Goal: Task Accomplishment & Management: Use online tool/utility

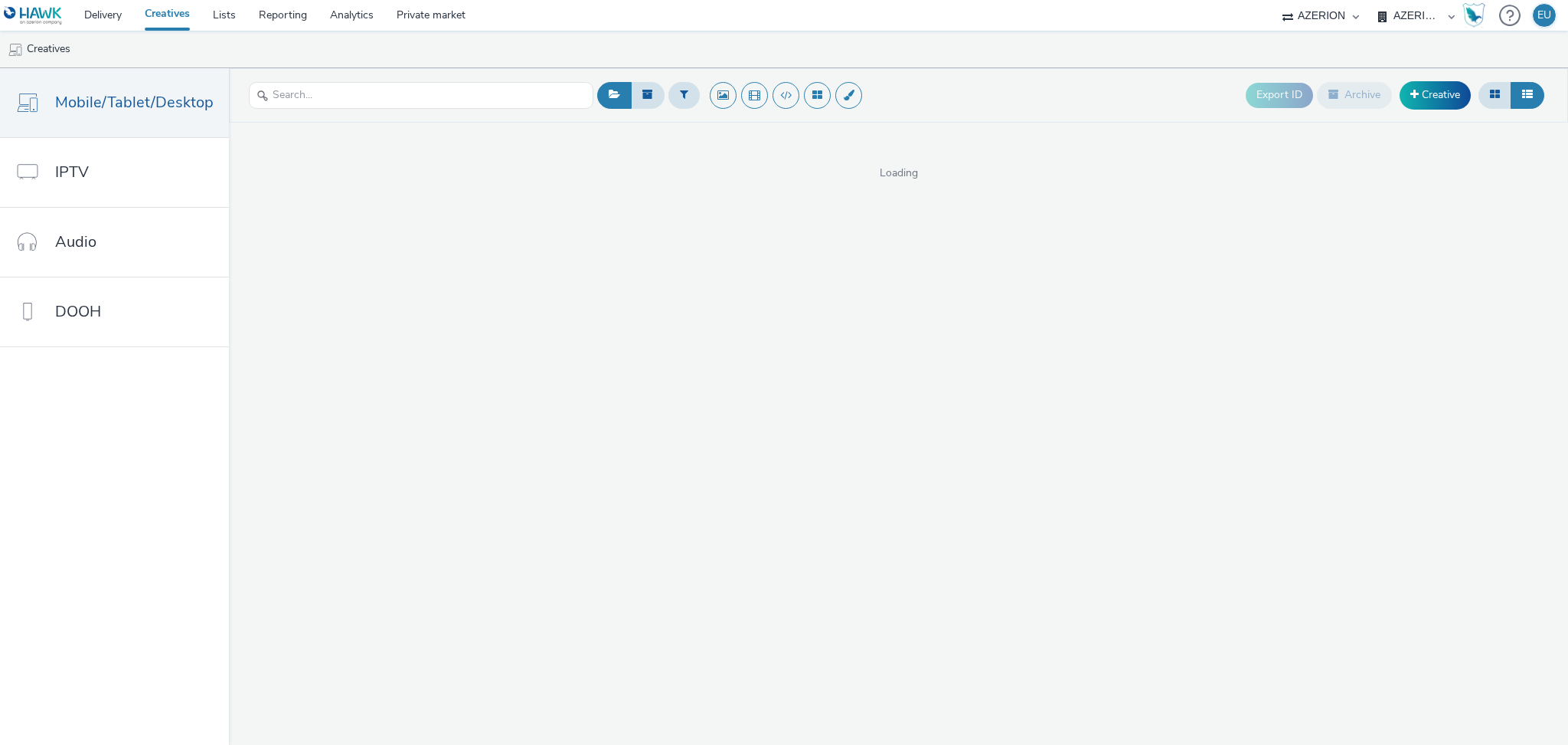
select select "d3406a9b-95e8-409c-967d-04bb2c697fe0"
select select "c87e815b-22a1-47c7-876e-bd3135ce1a1d"
select select "ea06b517-4720-4a42-ac0a-740ca62f4ef0"
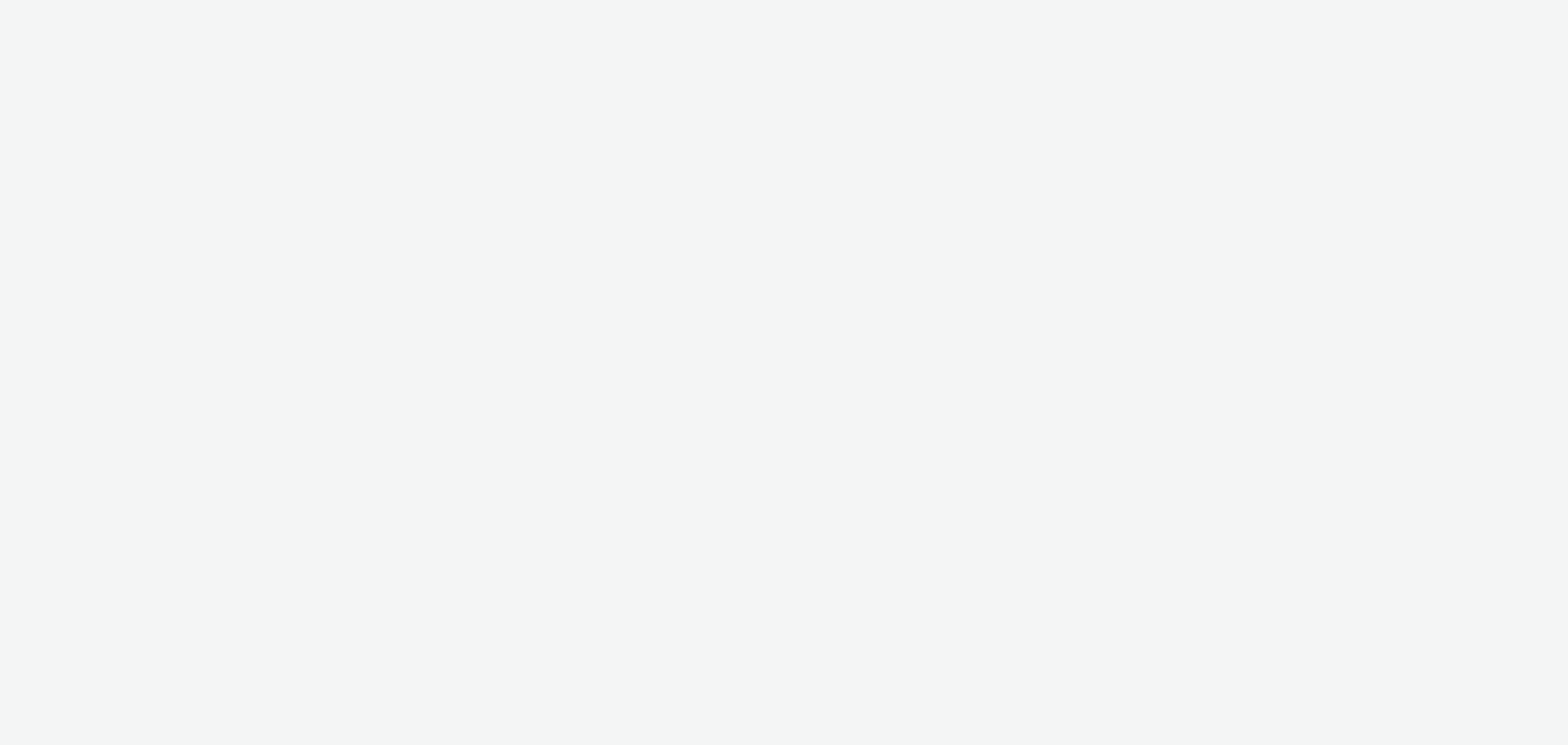
select select "ea06b517-4720-4a42-ac0a-740ca62f4ef0"
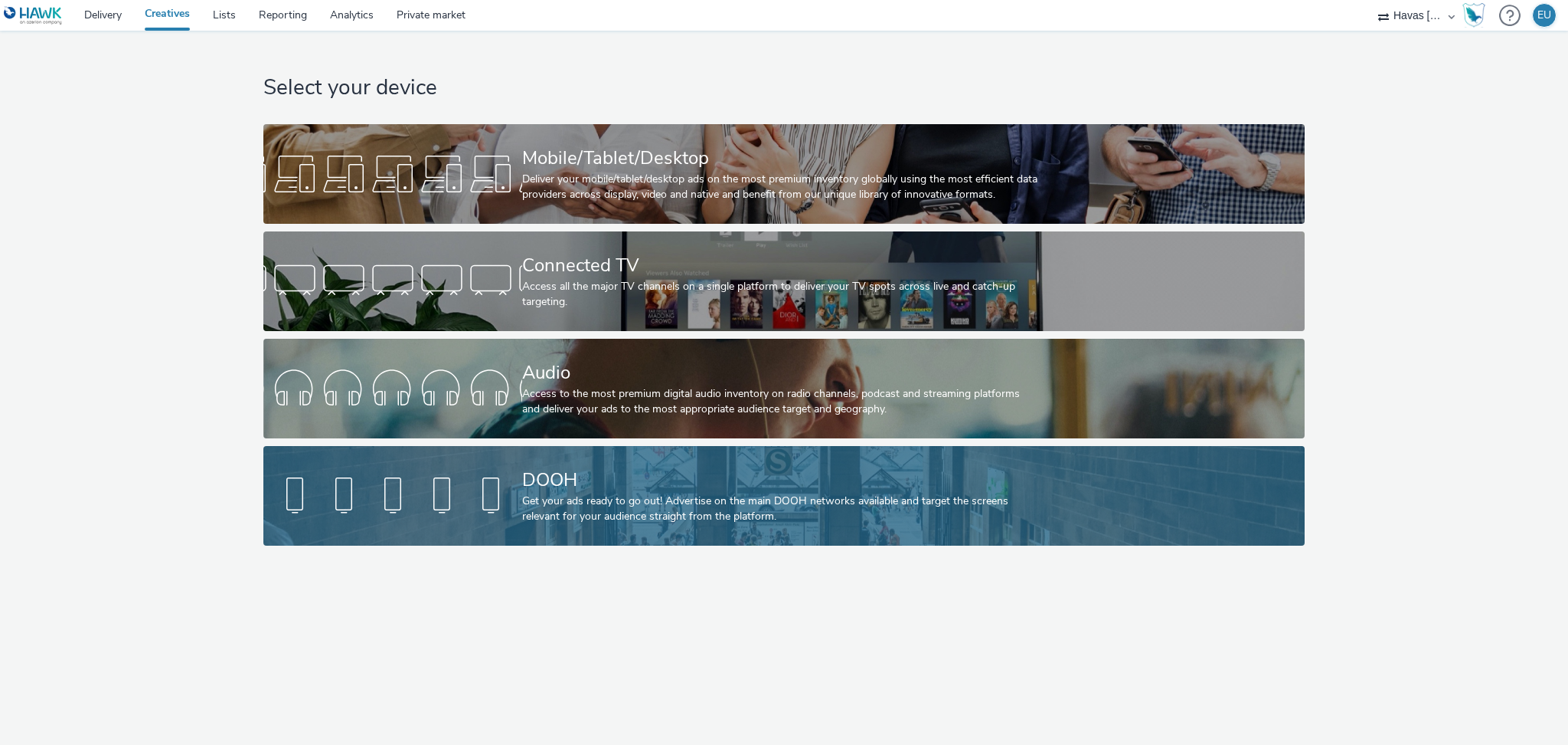
click at [553, 499] on div "Get your ads ready to go out! Advertise on the main DOOH networks available and…" at bounding box center [782, 508] width 518 height 32
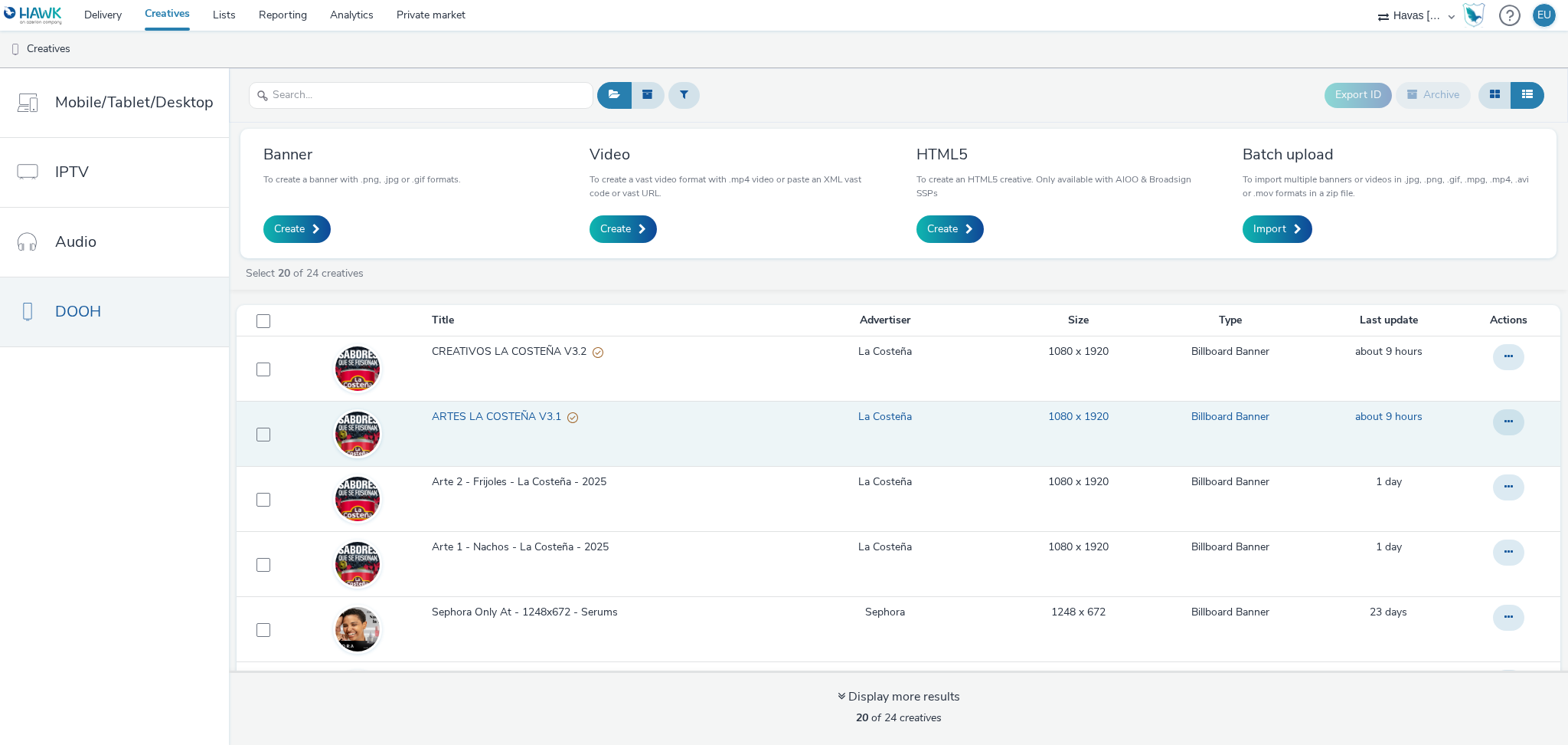
click at [518, 419] on span "ARTES LA COSTEÑA V3.1" at bounding box center [500, 416] width 136 height 15
